Goal: Task Accomplishment & Management: Complete application form

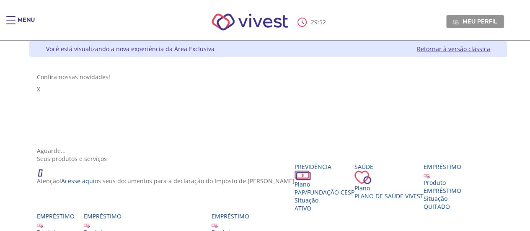
click at [12, 17] on div "Main header" at bounding box center [10, 24] width 9 height 17
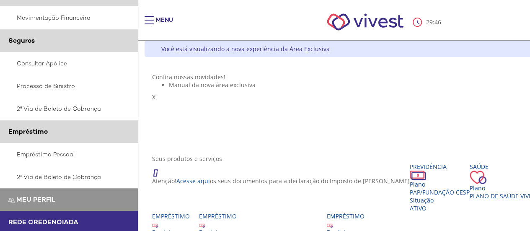
scroll to position [192, 0]
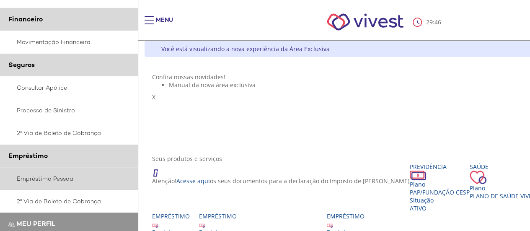
click at [29, 181] on link "Empréstimo Pessoal" at bounding box center [69, 178] width 138 height 23
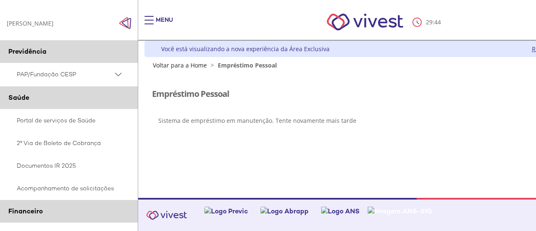
click at [211, 65] on span ">" at bounding box center [213, 65] width 8 height 8
click at [190, 66] on link "Voltar para a Home" at bounding box center [180, 65] width 54 height 8
click at [234, 65] on span "Empréstimo Pessoal" at bounding box center [247, 65] width 59 height 8
click at [219, 118] on p "Sistema de empréstimo em manutenção. Tente novamente mais tarde" at bounding box center [383, 120] width 450 height 8
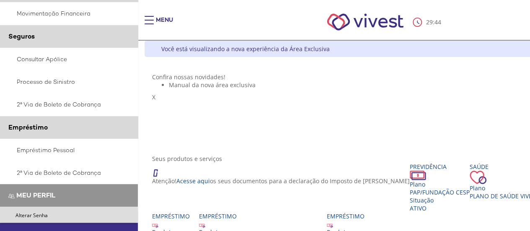
scroll to position [216, 0]
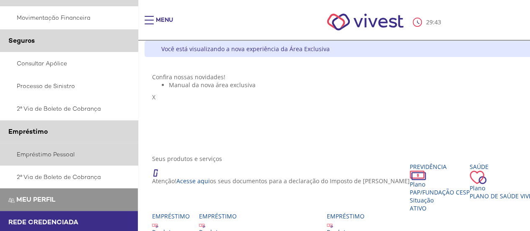
click at [51, 152] on link "Empréstimo Pessoal" at bounding box center [69, 154] width 138 height 23
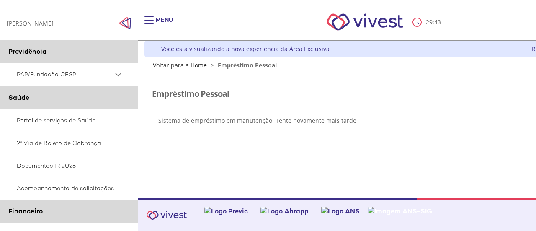
click at [152, 23] on div "Main header" at bounding box center [148, 24] width 9 height 17
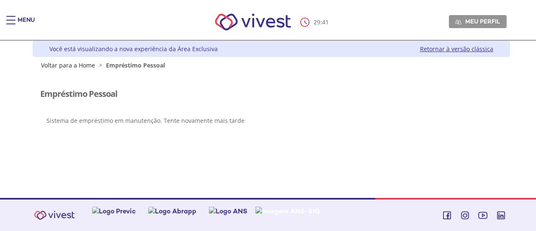
click at [125, 122] on p "Sistema de empréstimo em manutenção. Tente novamente mais tarde" at bounding box center [271, 120] width 450 height 8
click at [456, 49] on link "Retornar à versão clássica" at bounding box center [456, 49] width 73 height 8
